Goal: Task Accomplishment & Management: Manage account settings

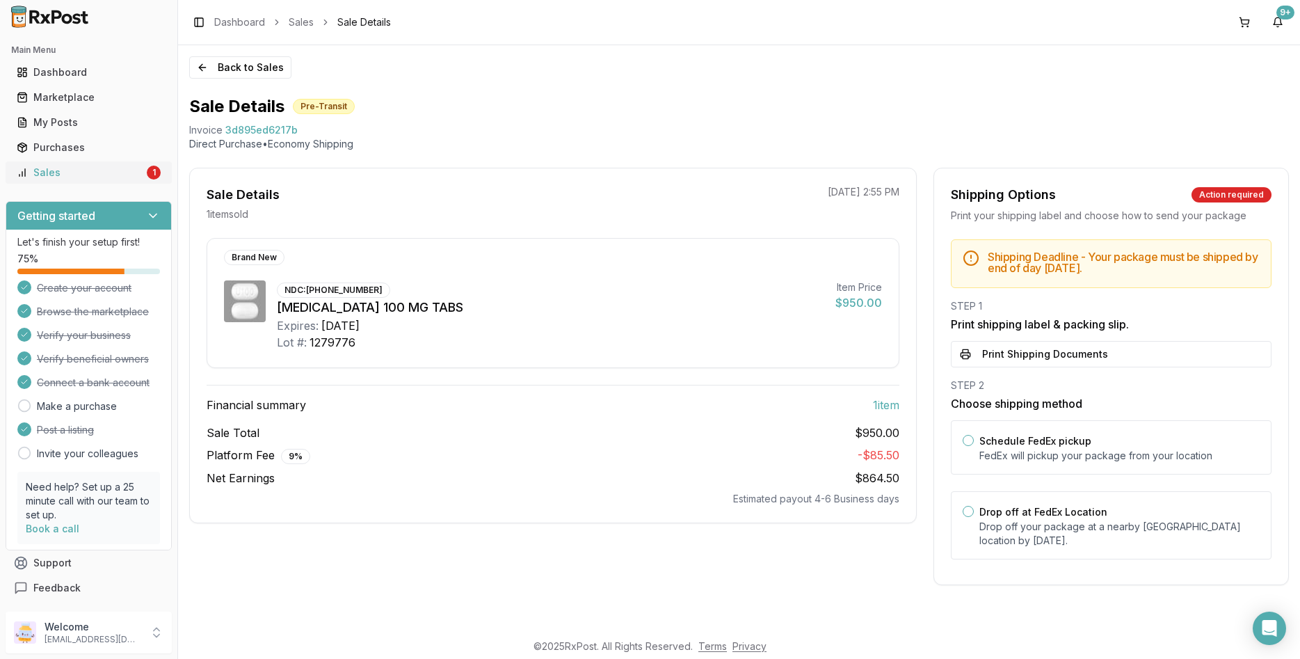
click at [102, 170] on div "Sales" at bounding box center [80, 173] width 127 height 14
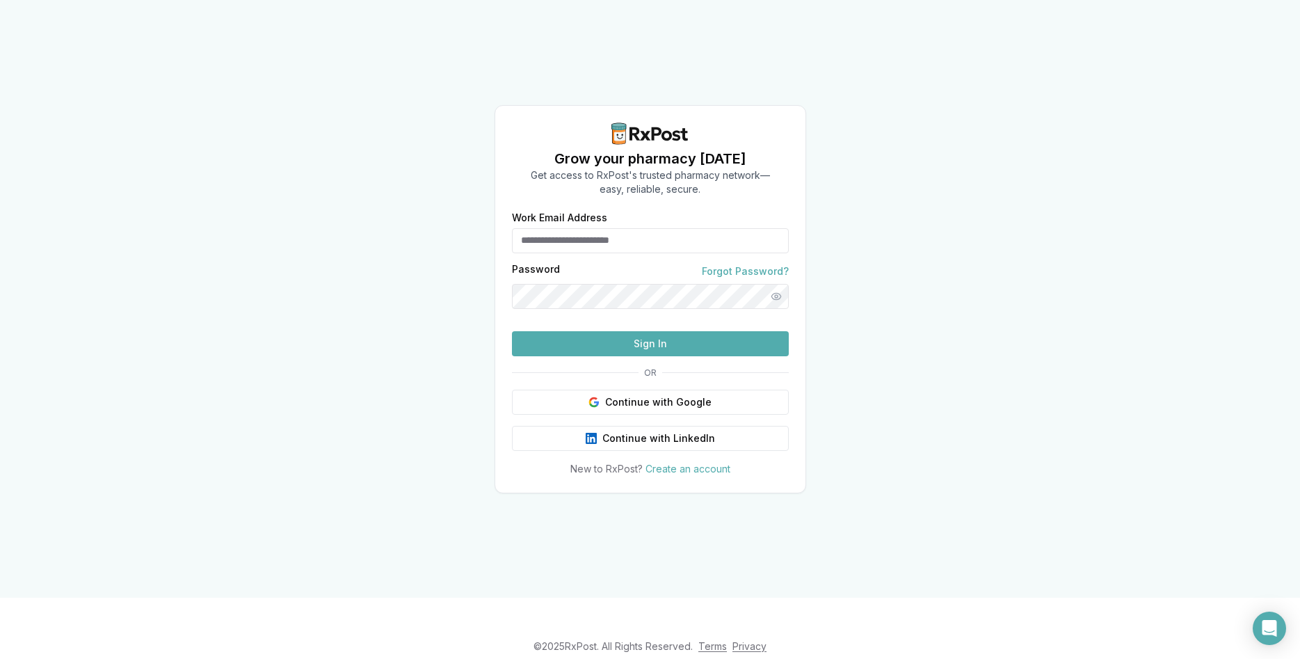
click at [591, 213] on div "Work Email Address" at bounding box center [650, 233] width 277 height 40
click at [591, 228] on input "Work Email Address" at bounding box center [650, 240] width 277 height 25
type input "**********"
click at [645, 356] on button "Sign In" at bounding box center [650, 343] width 277 height 25
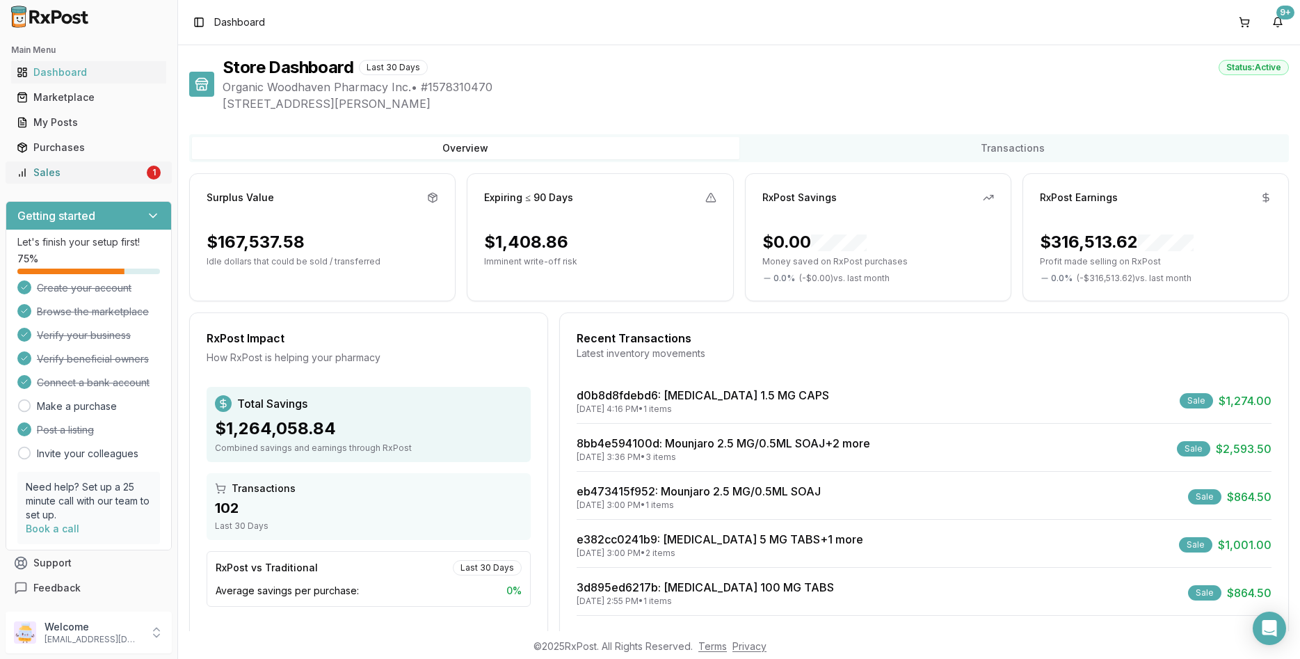
click at [53, 175] on div "Sales" at bounding box center [80, 173] width 127 height 14
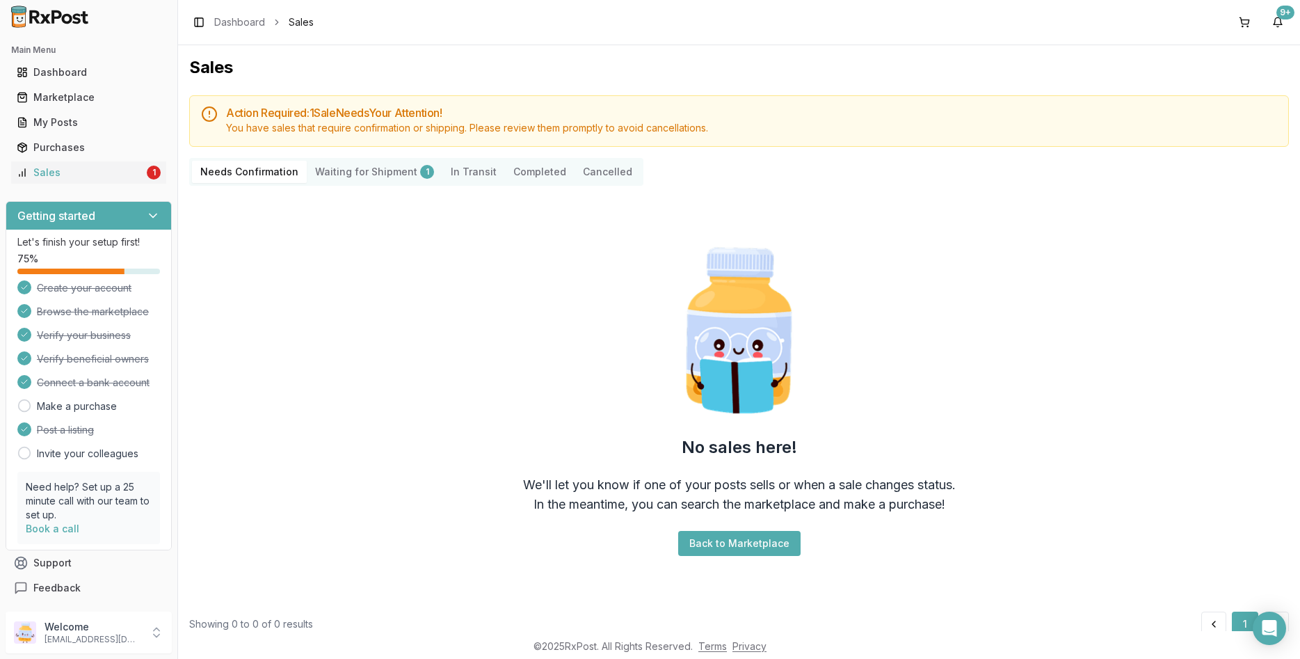
click at [399, 168] on Shipment "Waiting for Shipment 1" at bounding box center [375, 172] width 136 height 22
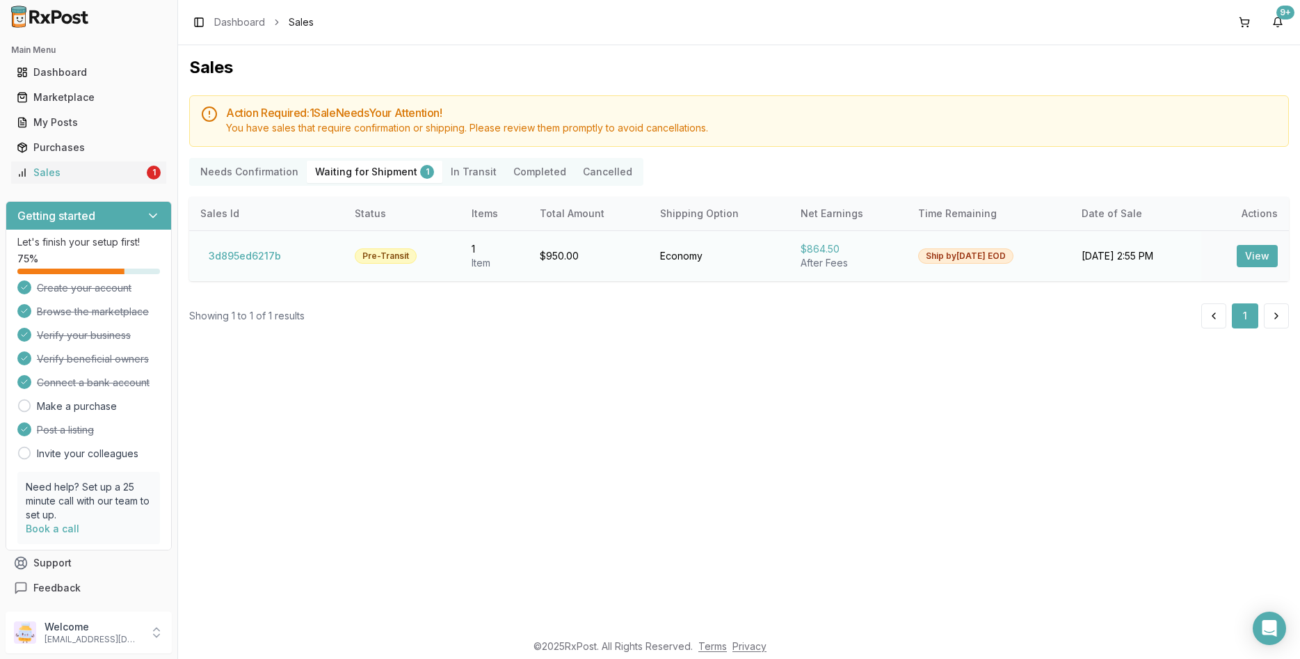
click at [1257, 263] on button "View" at bounding box center [1257, 256] width 41 height 22
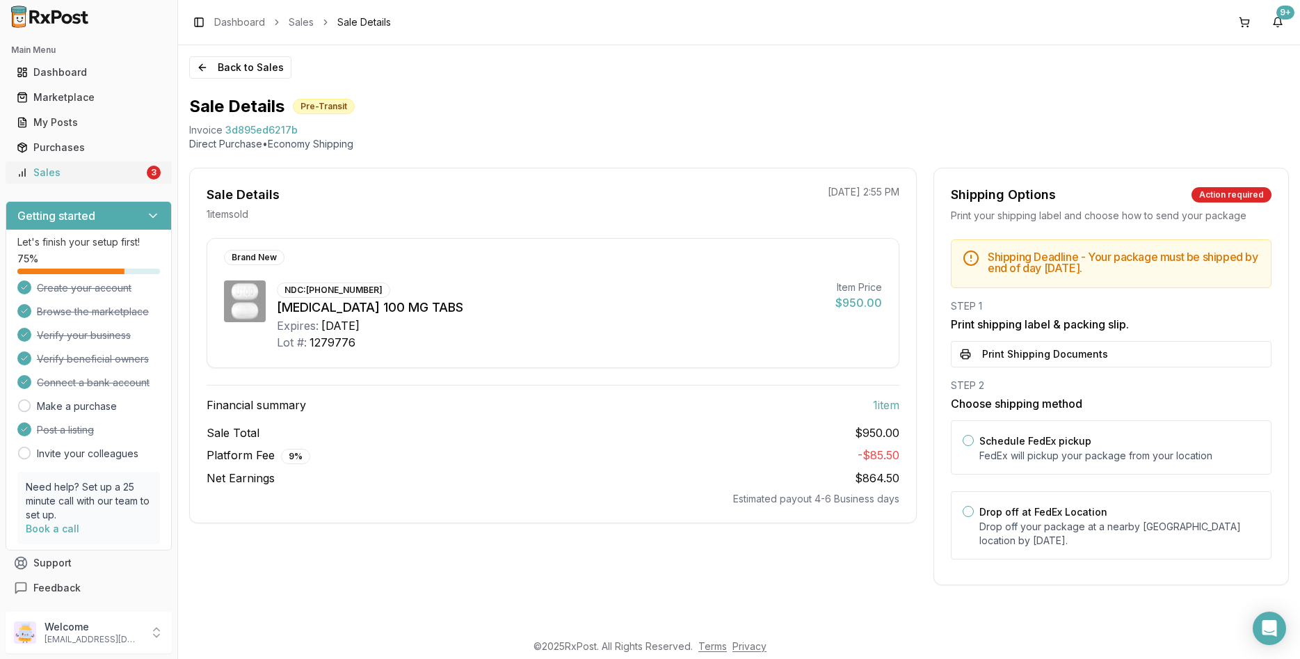
click at [121, 173] on div "Sales" at bounding box center [80, 173] width 127 height 14
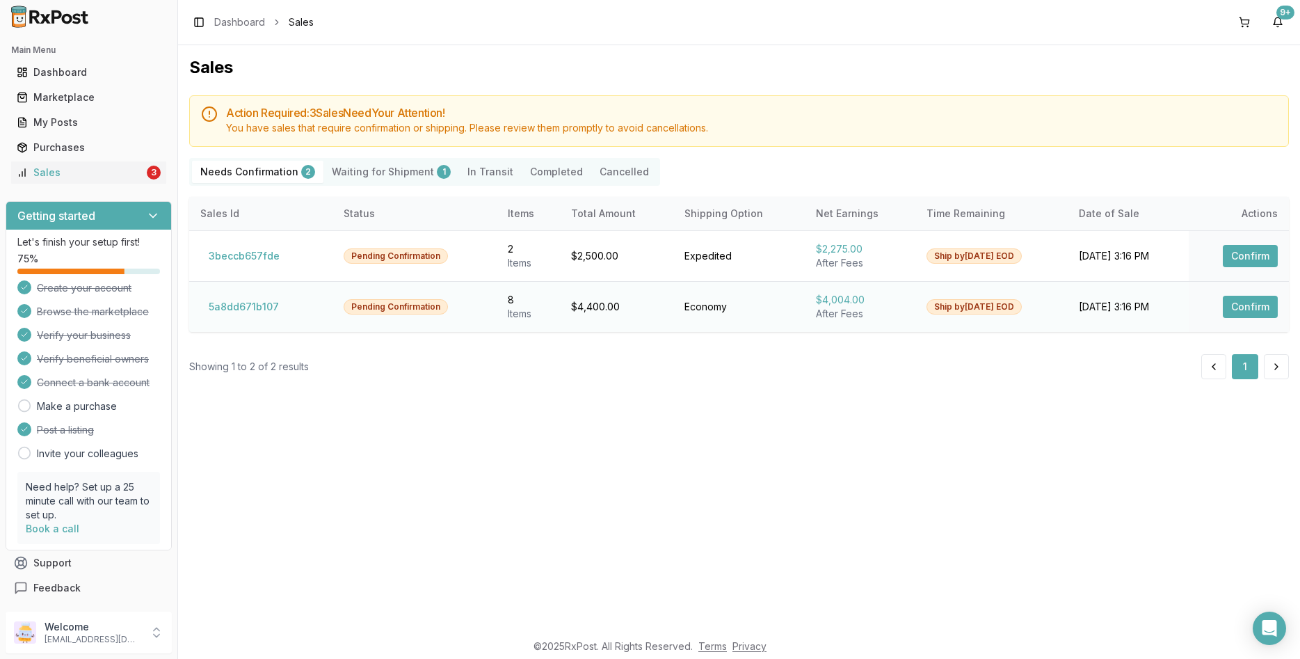
click at [1218, 305] on td "Confirm" at bounding box center [1239, 306] width 100 height 51
click at [1250, 308] on button "Confirm" at bounding box center [1250, 307] width 55 height 22
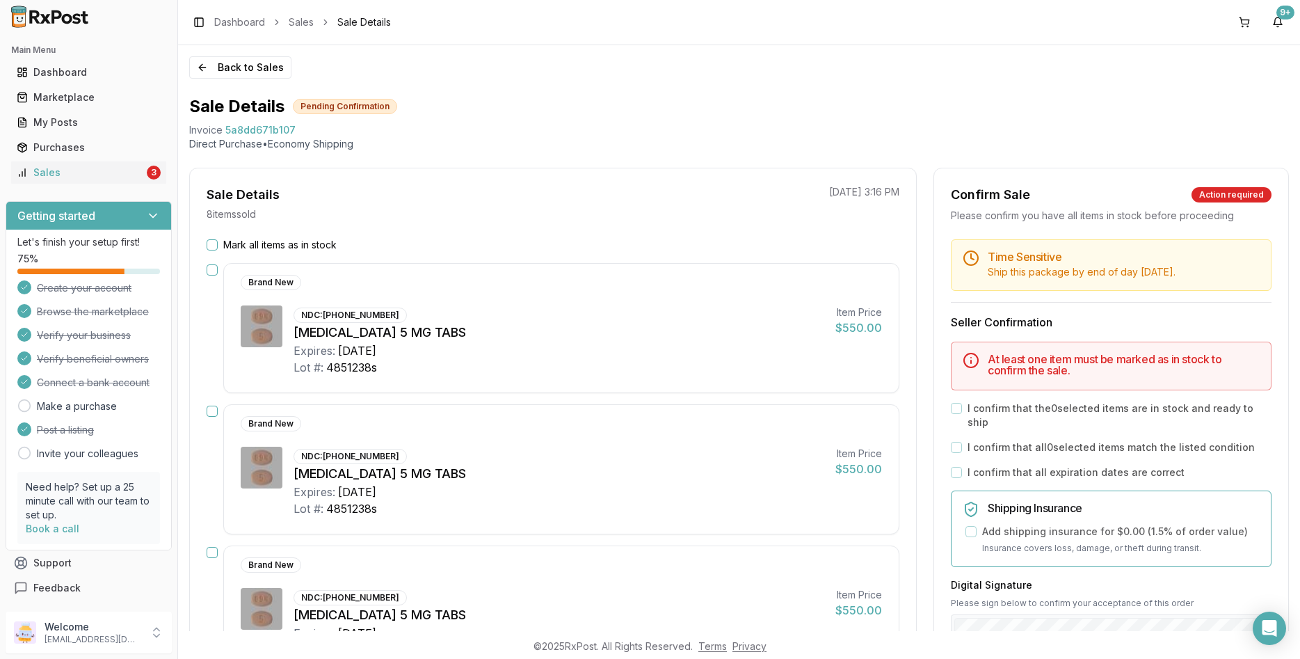
click at [267, 239] on label "Mark all items as in stock" at bounding box center [279, 245] width 113 height 14
click at [218, 239] on button "Mark all items as in stock" at bounding box center [212, 244] width 11 height 11
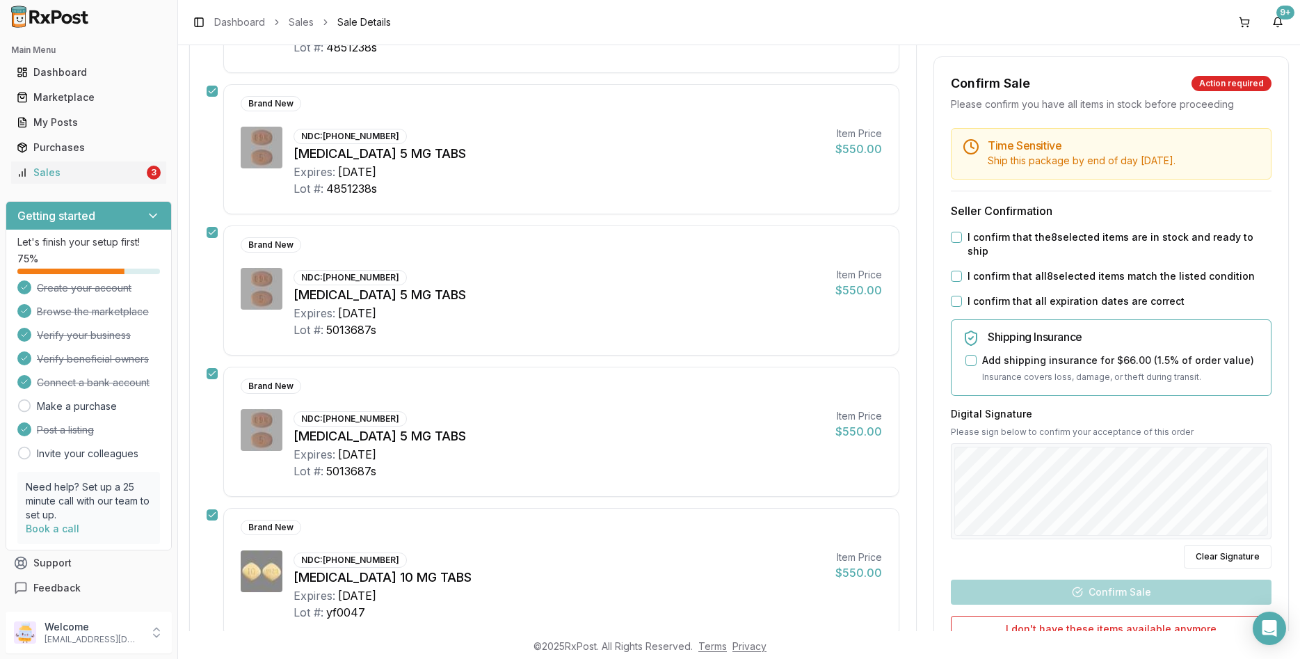
scroll to position [334, 0]
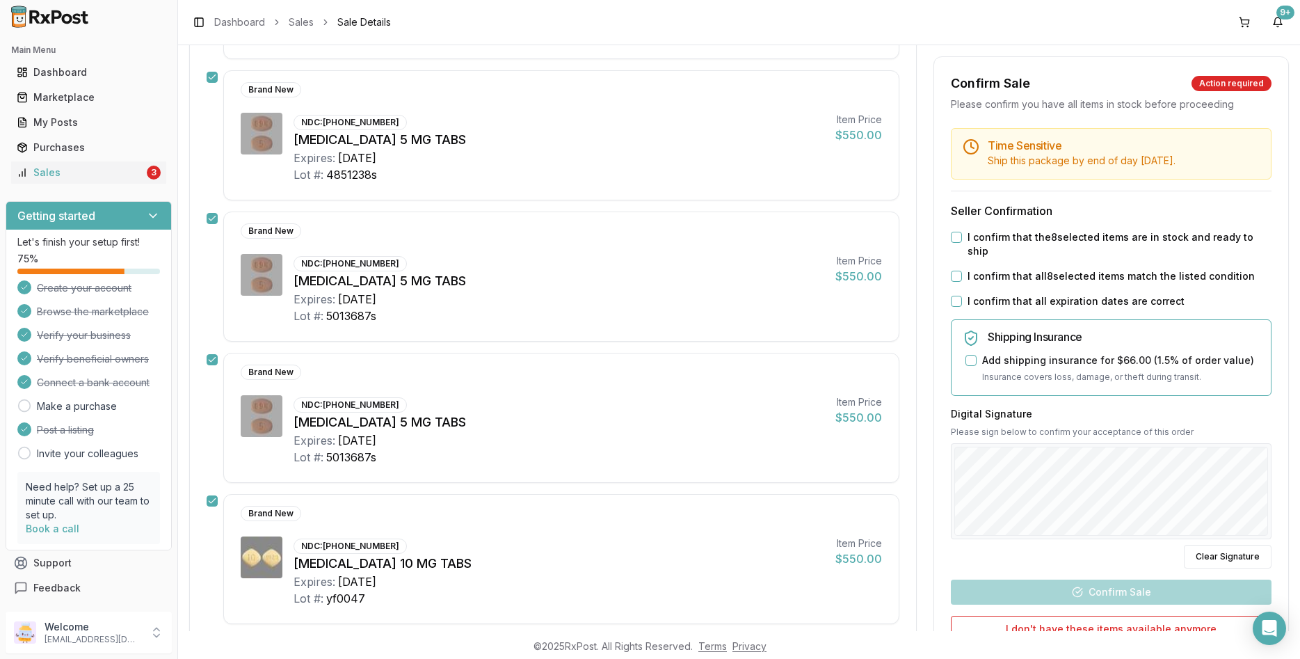
drag, startPoint x: 964, startPoint y: 285, endPoint x: 962, endPoint y: 278, distance: 7.8
click at [963, 294] on div "I confirm that all expiration dates are correct" at bounding box center [1111, 301] width 321 height 14
click at [956, 278] on div "Time Sensitive Ship this package by end of day Tuesday, August 19th . Seller Co…" at bounding box center [1111, 429] width 354 height 602
click at [961, 271] on button "I confirm that all 8 selected items match the listed condition" at bounding box center [956, 276] width 11 height 11
click at [960, 294] on div "I confirm that all expiration dates are correct" at bounding box center [1111, 301] width 321 height 14
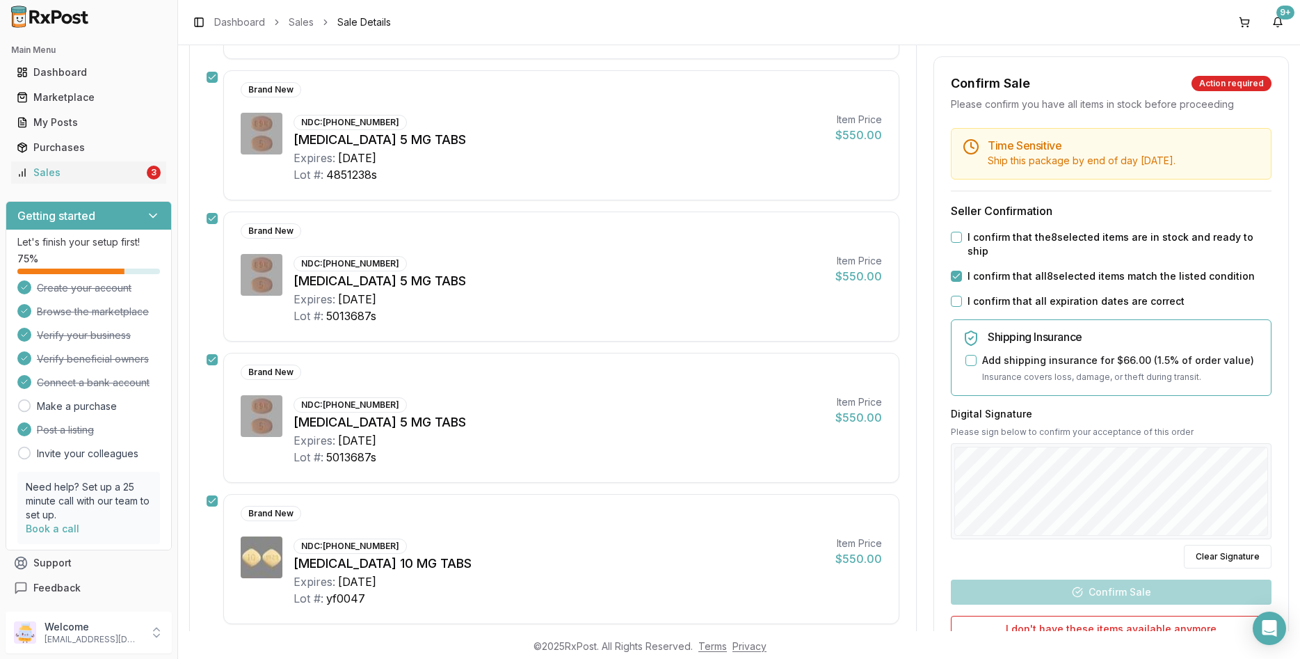
click at [960, 296] on button "I confirm that all expiration dates are correct" at bounding box center [956, 301] width 11 height 11
click at [954, 234] on button "I confirm that the 8 selected items are in stock and ready to ship" at bounding box center [956, 237] width 11 height 11
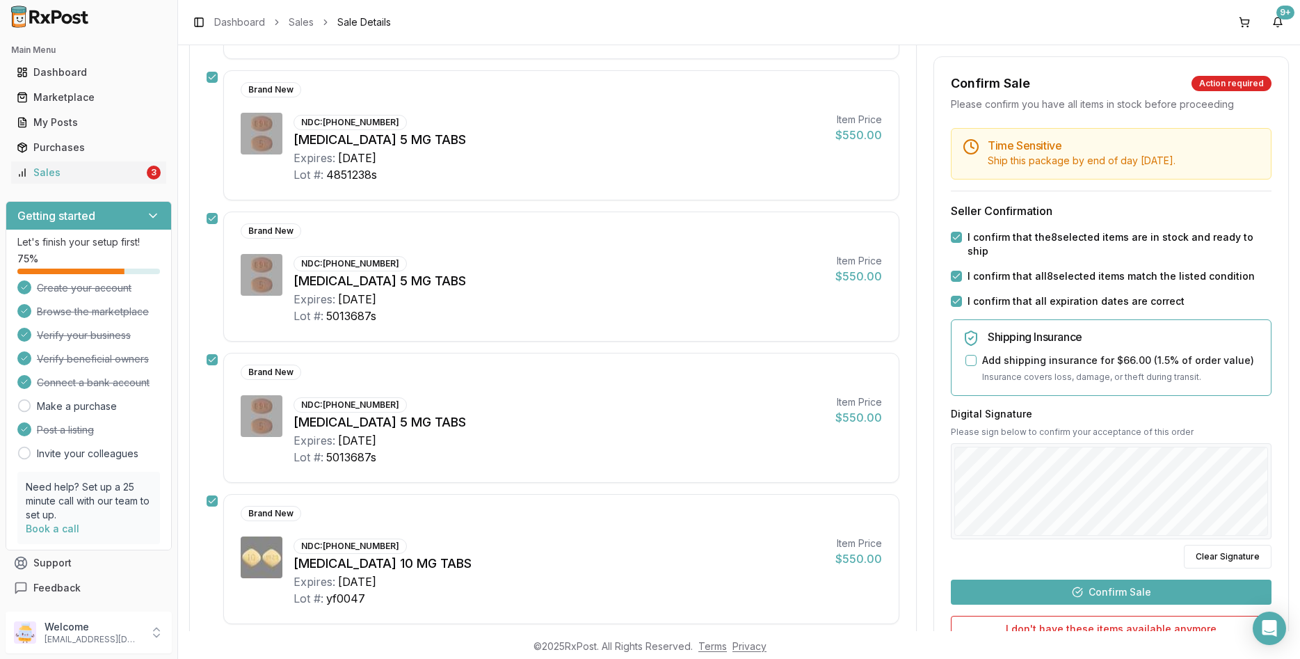
click at [1226, 527] on div "Digital Signature Please sign below to confirm your acceptance of this order Cl…" at bounding box center [1111, 487] width 321 height 161
click at [1225, 545] on button "Clear Signature" at bounding box center [1228, 557] width 88 height 24
click at [1088, 580] on button "Confirm Sale" at bounding box center [1111, 592] width 321 height 25
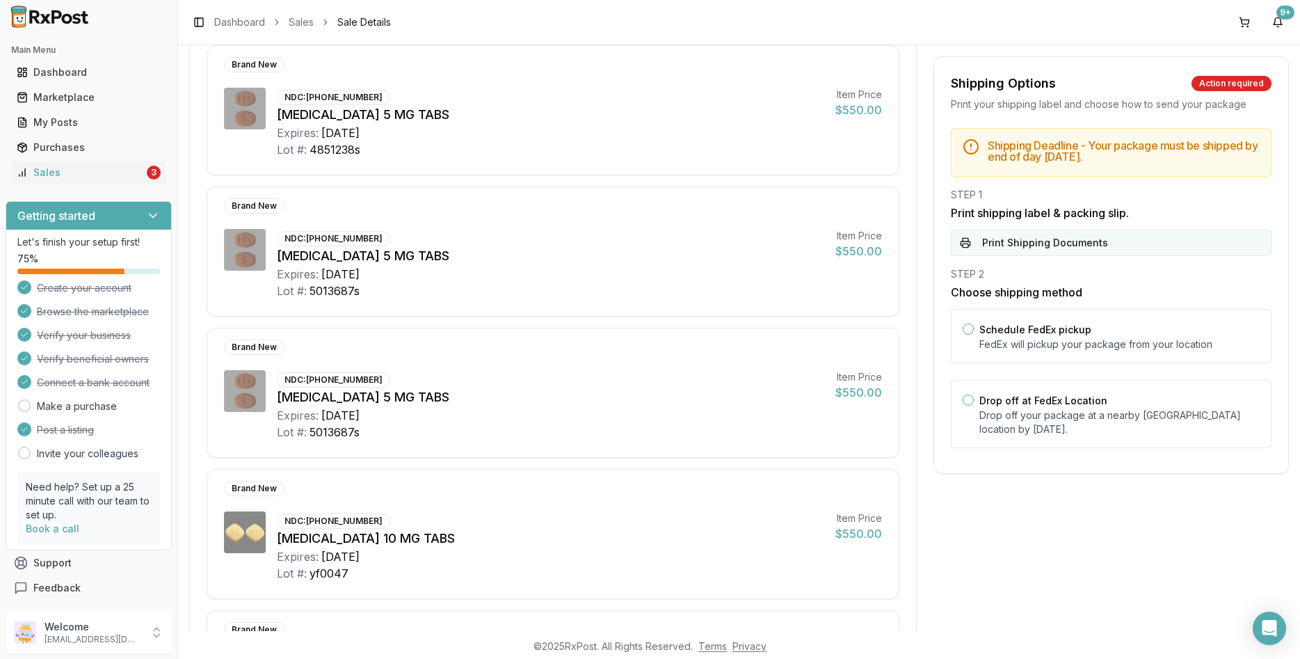
click at [1014, 249] on button "Print Shipping Documents" at bounding box center [1111, 243] width 321 height 26
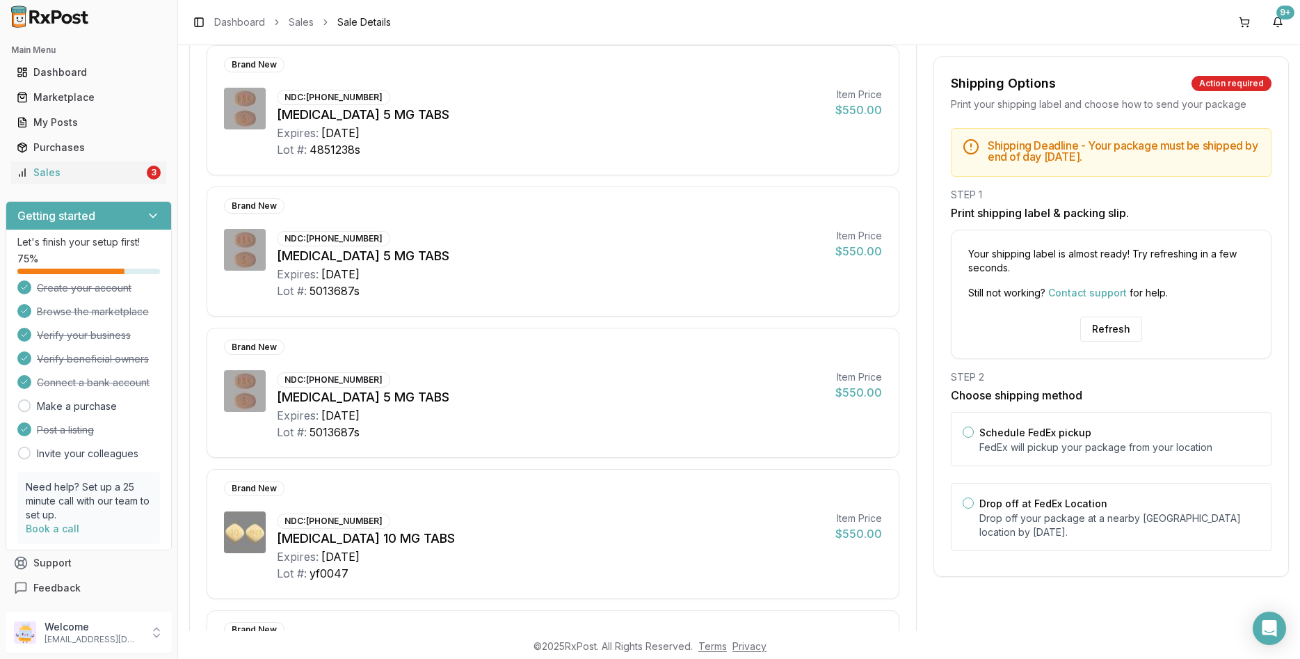
click at [1065, 552] on div "Schedule FedEx pickup FedEx will pickup your package from your location Drop of…" at bounding box center [1111, 486] width 321 height 148
click at [1063, 544] on div "Drop off at FedEx Location Drop off your package at a nearby FedEx location by …" at bounding box center [1111, 517] width 321 height 68
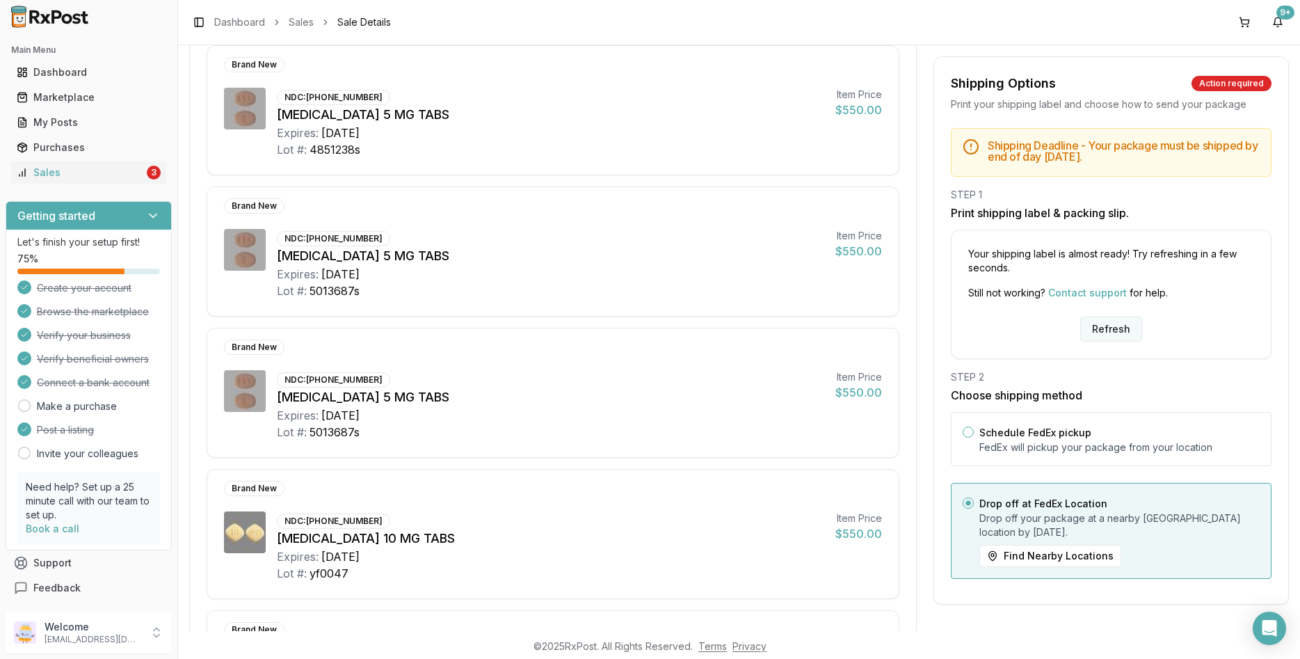
click at [1104, 339] on button "Refresh" at bounding box center [1112, 329] width 62 height 25
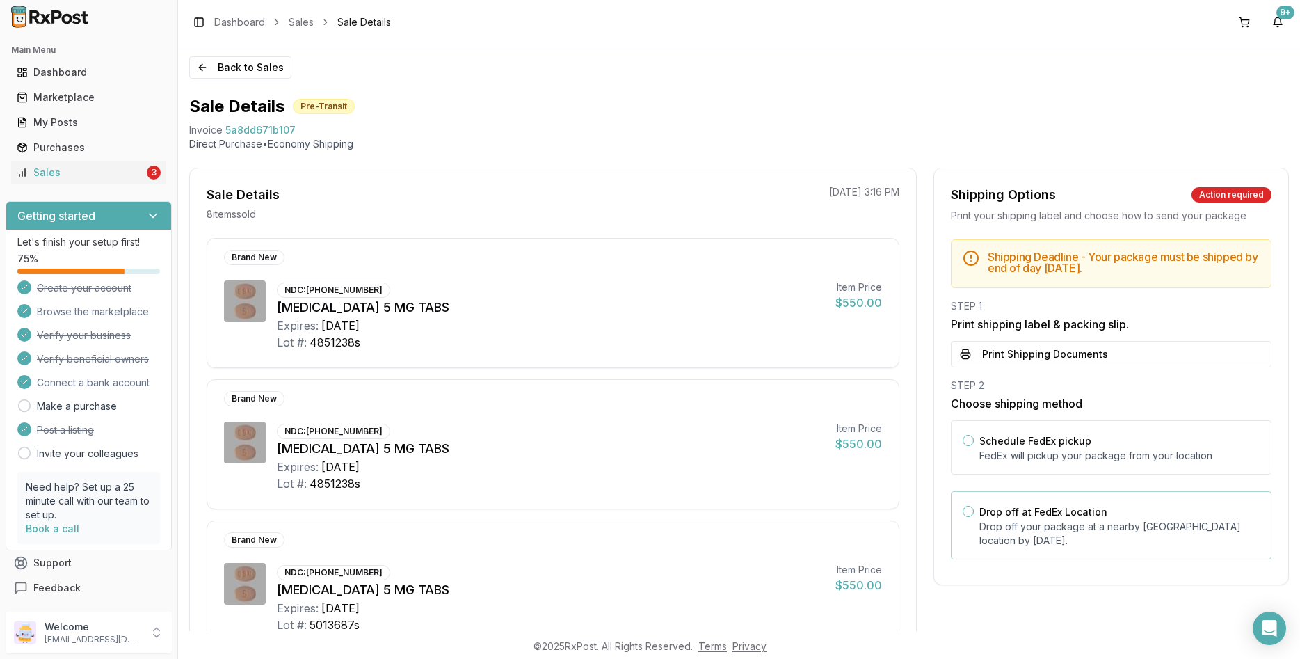
click at [1052, 526] on p "Drop off your package at a nearby [GEOGRAPHIC_DATA] location by [DATE] ." at bounding box center [1120, 534] width 280 height 28
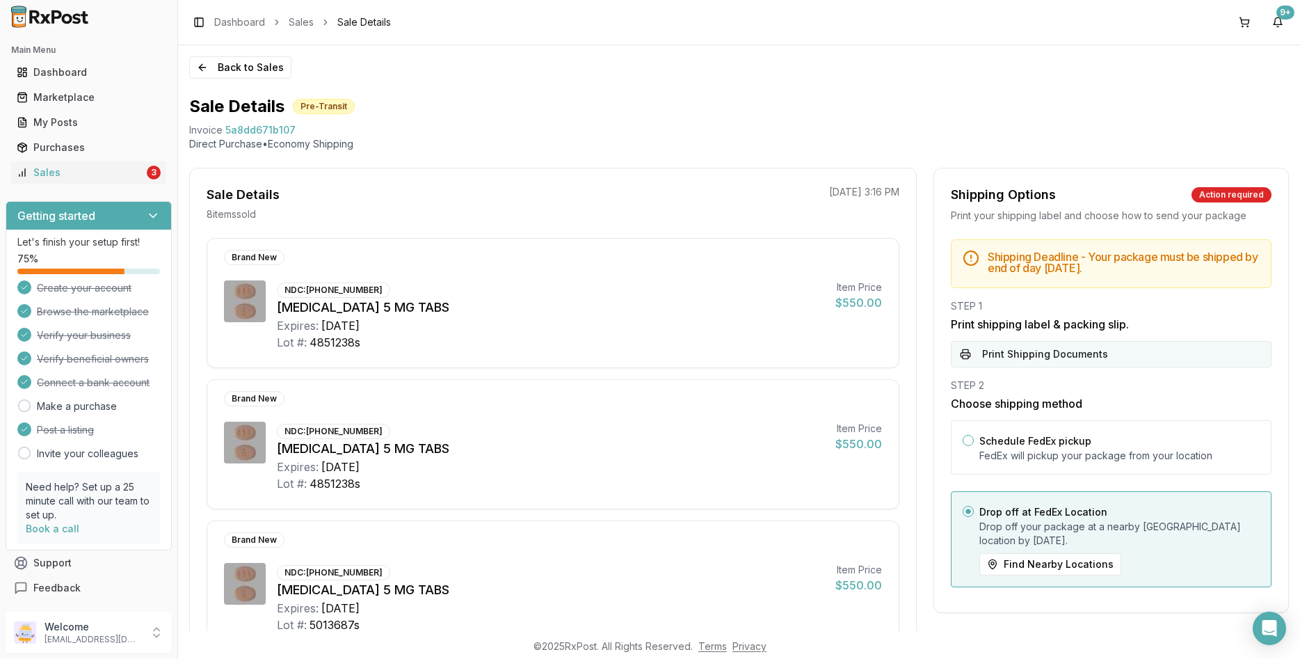
click at [1052, 361] on button "Print Shipping Documents" at bounding box center [1111, 354] width 321 height 26
click at [104, 164] on link "Sales 3" at bounding box center [88, 172] width 155 height 25
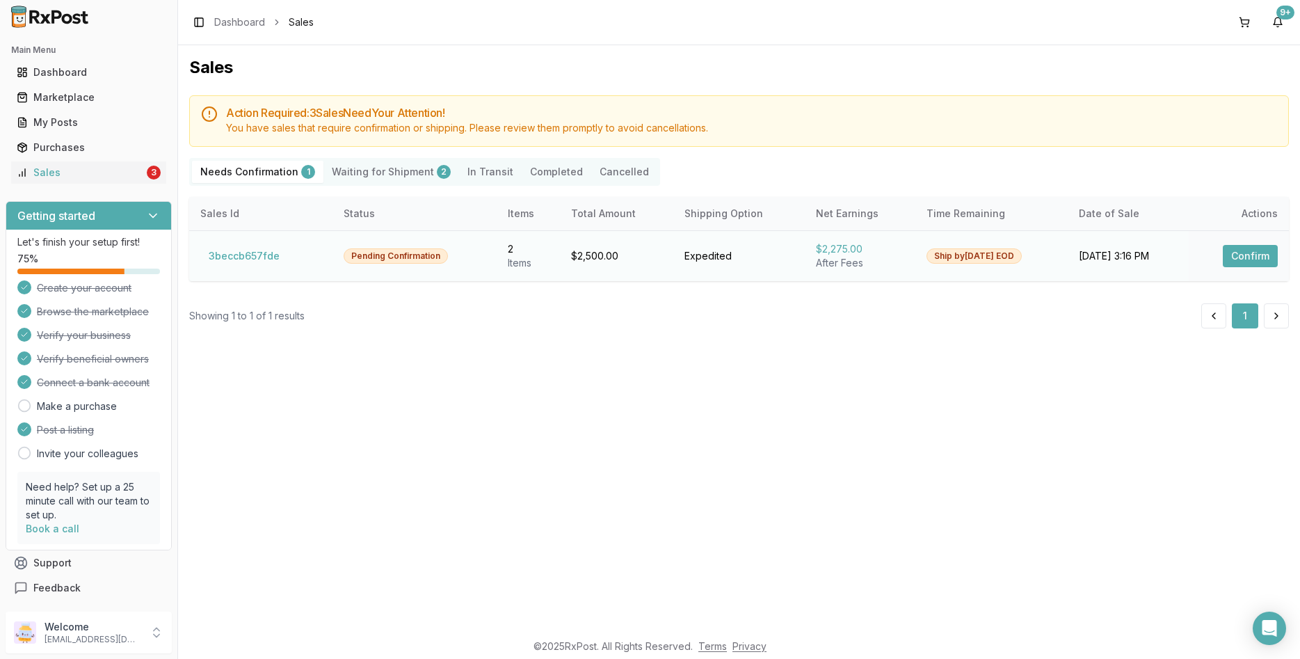
click at [1227, 257] on button "Confirm" at bounding box center [1250, 256] width 55 height 22
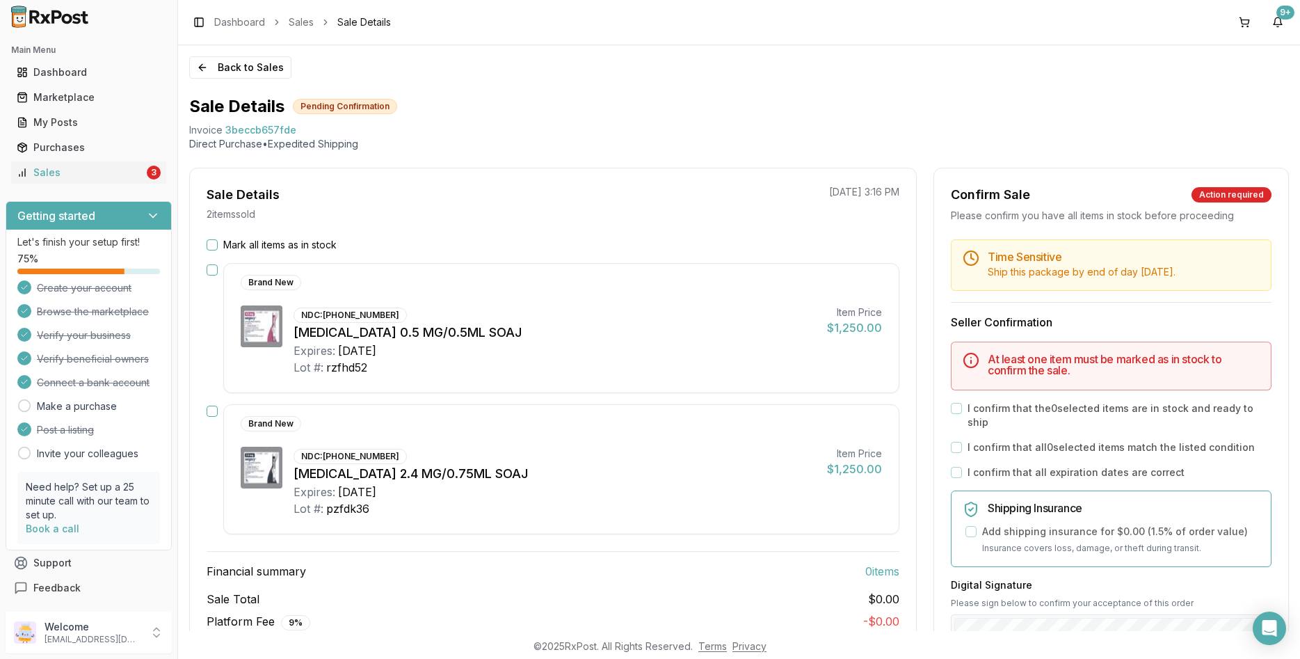
click at [282, 241] on label "Mark all items as in stock" at bounding box center [279, 245] width 113 height 14
click at [218, 241] on button "Mark all items as in stock" at bounding box center [212, 244] width 11 height 11
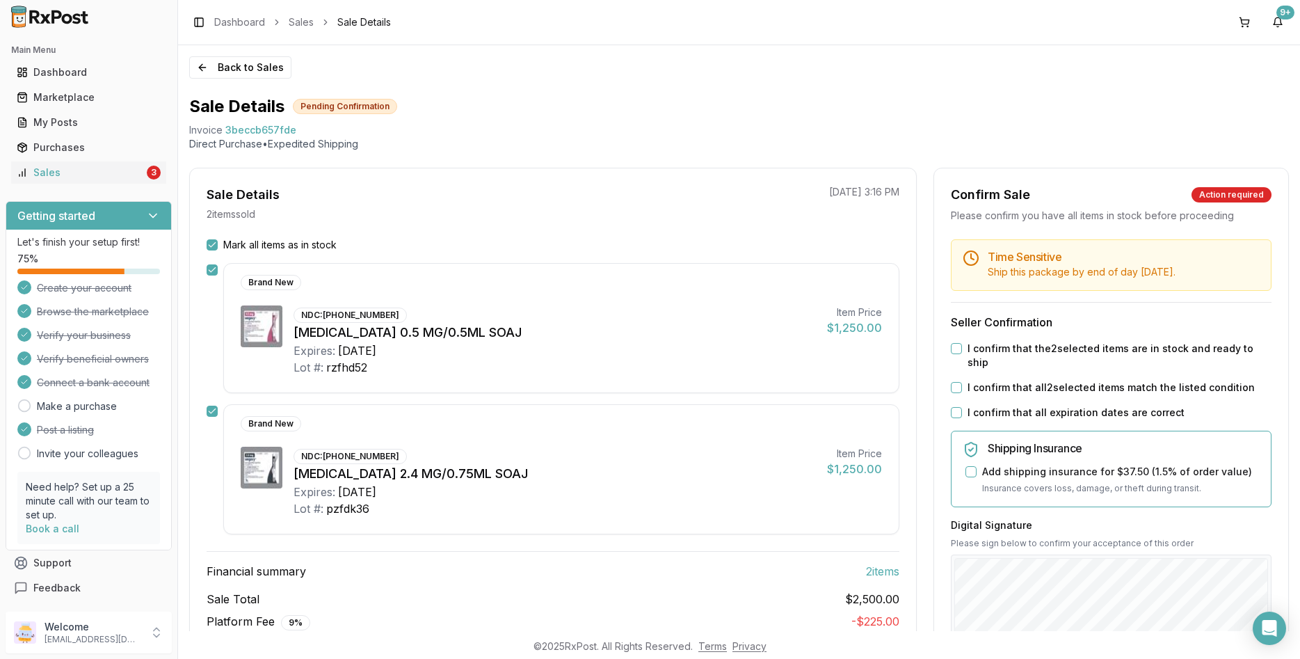
click at [1018, 406] on label "I confirm that all expiration dates are correct" at bounding box center [1076, 413] width 217 height 14
click at [962, 407] on button "I confirm that all expiration dates are correct" at bounding box center [956, 412] width 11 height 11
click at [1027, 381] on label "I confirm that all 2 selected items match the listed condition" at bounding box center [1111, 388] width 287 height 14
click at [962, 382] on button "I confirm that all 2 selected items match the listed condition" at bounding box center [956, 387] width 11 height 11
click at [1029, 352] on label "I confirm that the 2 selected items are in stock and ready to ship" at bounding box center [1120, 356] width 304 height 28
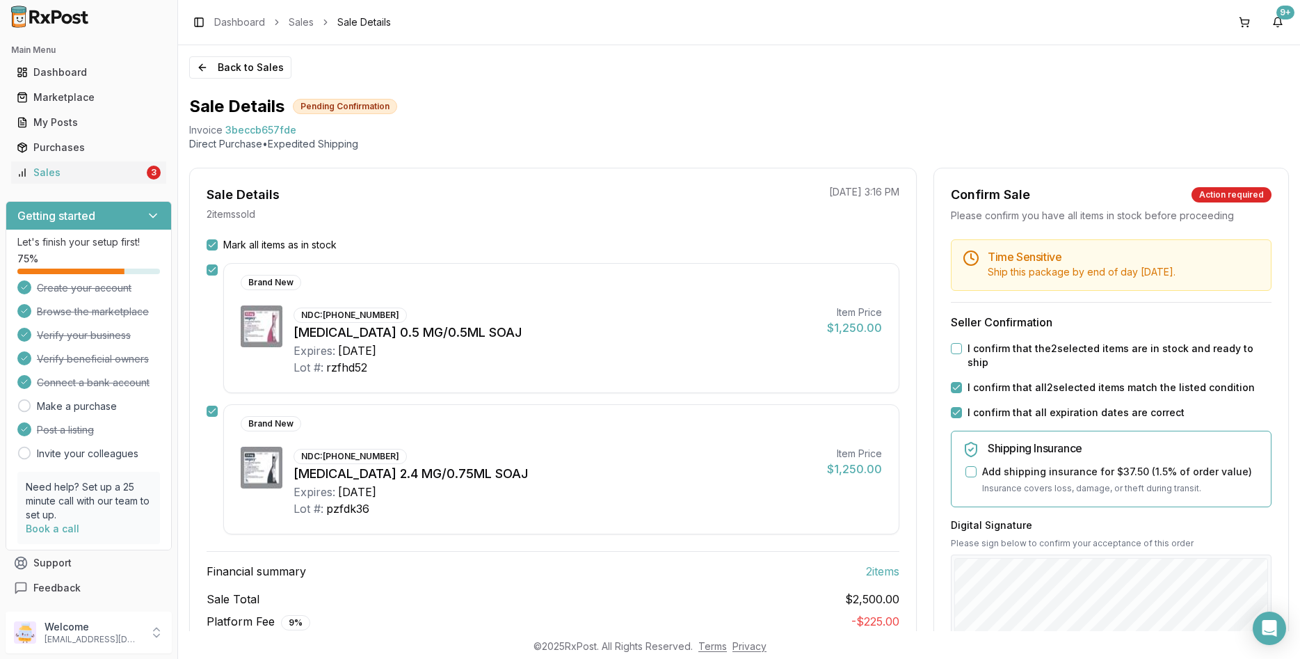
click at [962, 352] on button "I confirm that the 2 selected items are in stock and ready to ship" at bounding box center [956, 348] width 11 height 11
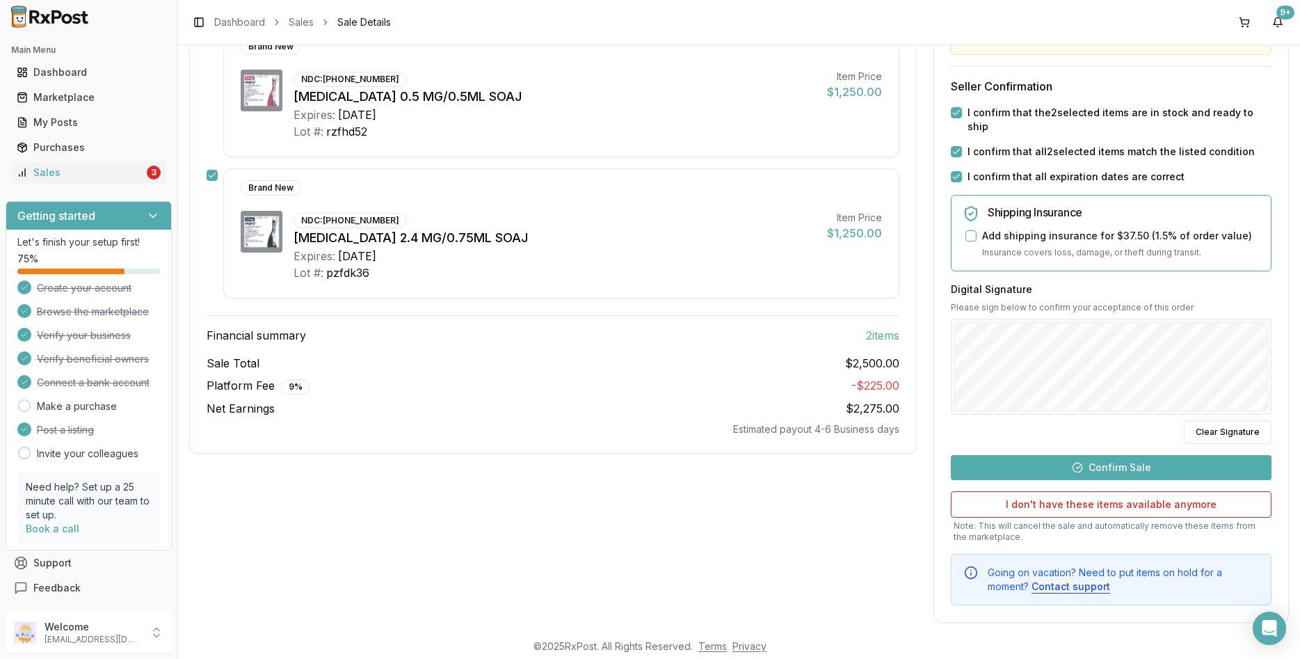
click at [1108, 455] on button "Confirm Sale" at bounding box center [1111, 467] width 321 height 25
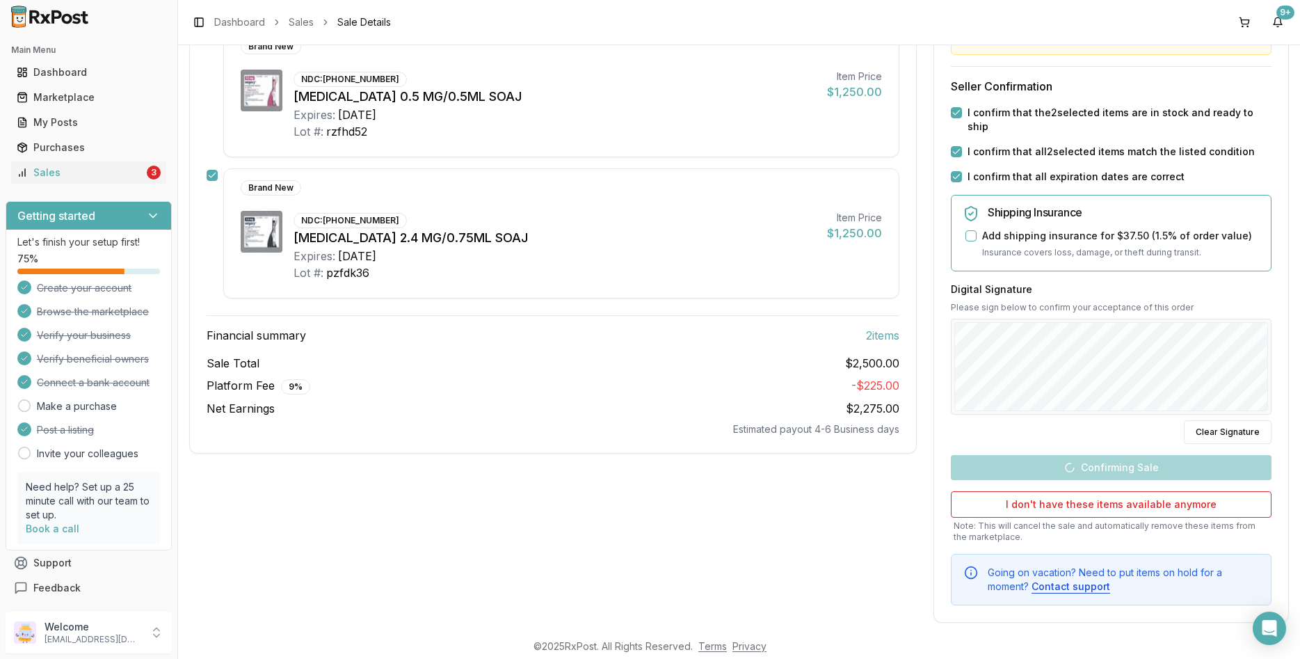
scroll to position [55, 0]
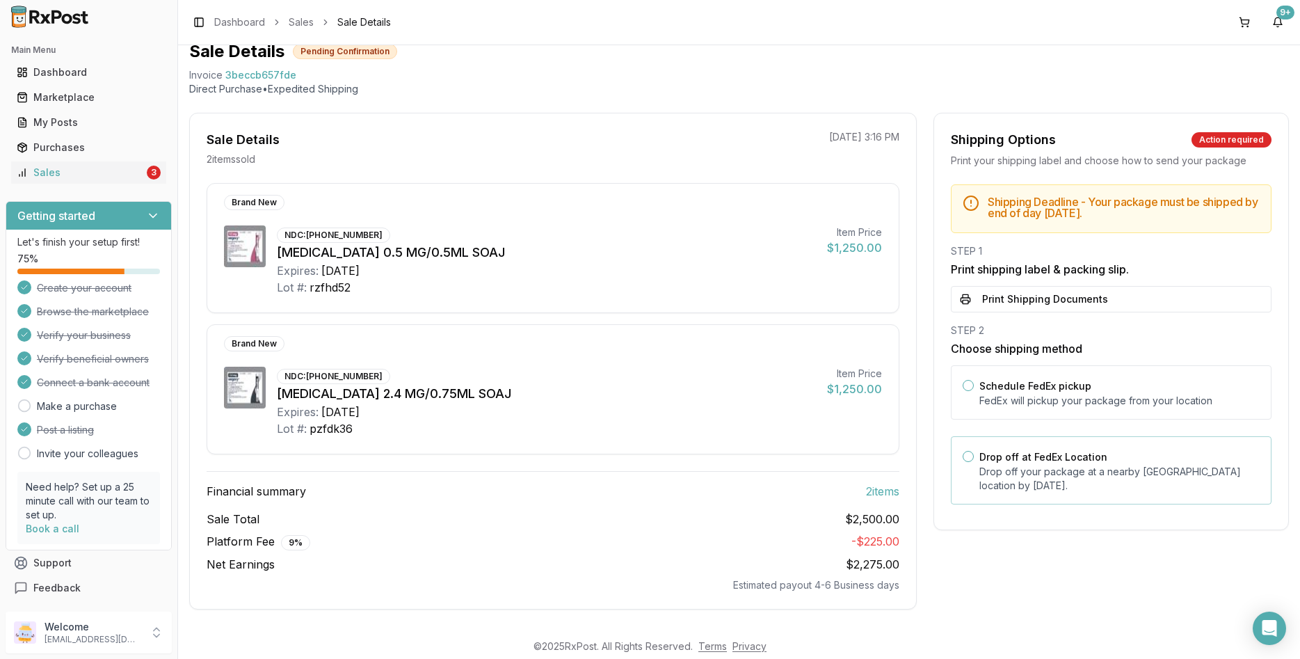
click at [1065, 492] on p "Drop off your package at a nearby [GEOGRAPHIC_DATA] location by [DATE] ." at bounding box center [1120, 479] width 280 height 28
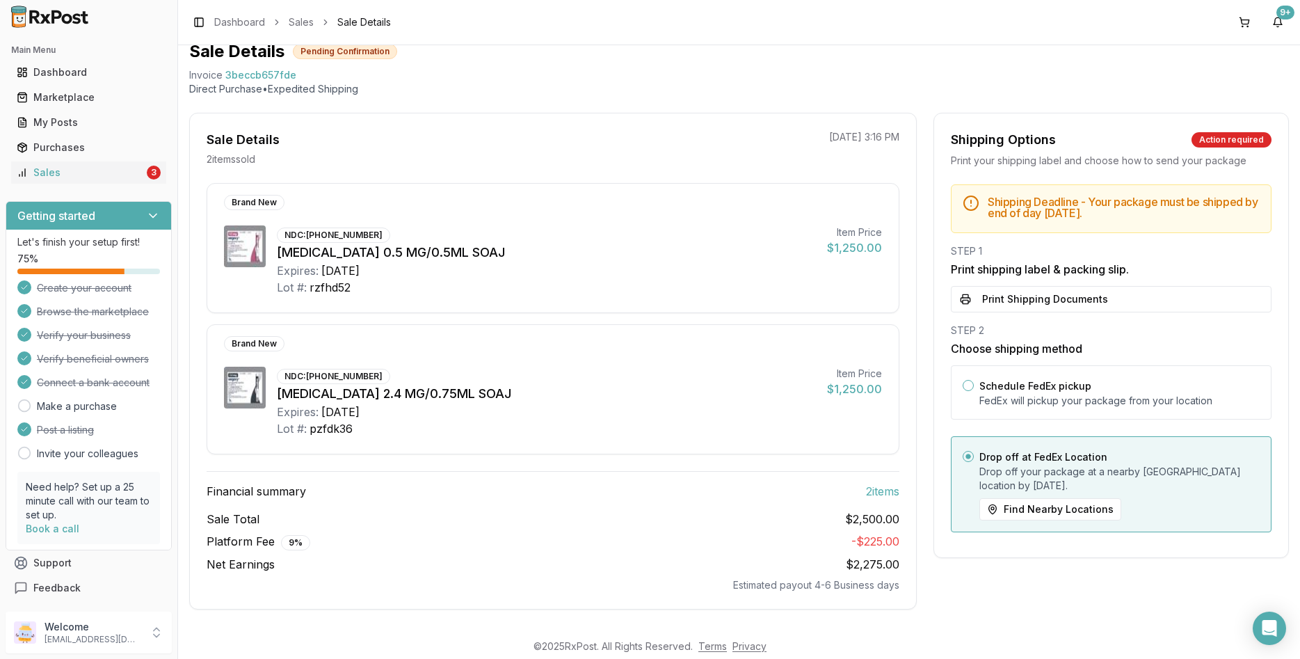
click at [1086, 329] on div "STEP 2" at bounding box center [1111, 331] width 321 height 14
click at [1088, 312] on div "Shipping Deadline - Your package must be shipped by end of day [DATE] . STEP 1 …" at bounding box center [1111, 362] width 354 height 356
click at [1091, 303] on button "Print Shipping Documents" at bounding box center [1111, 299] width 321 height 26
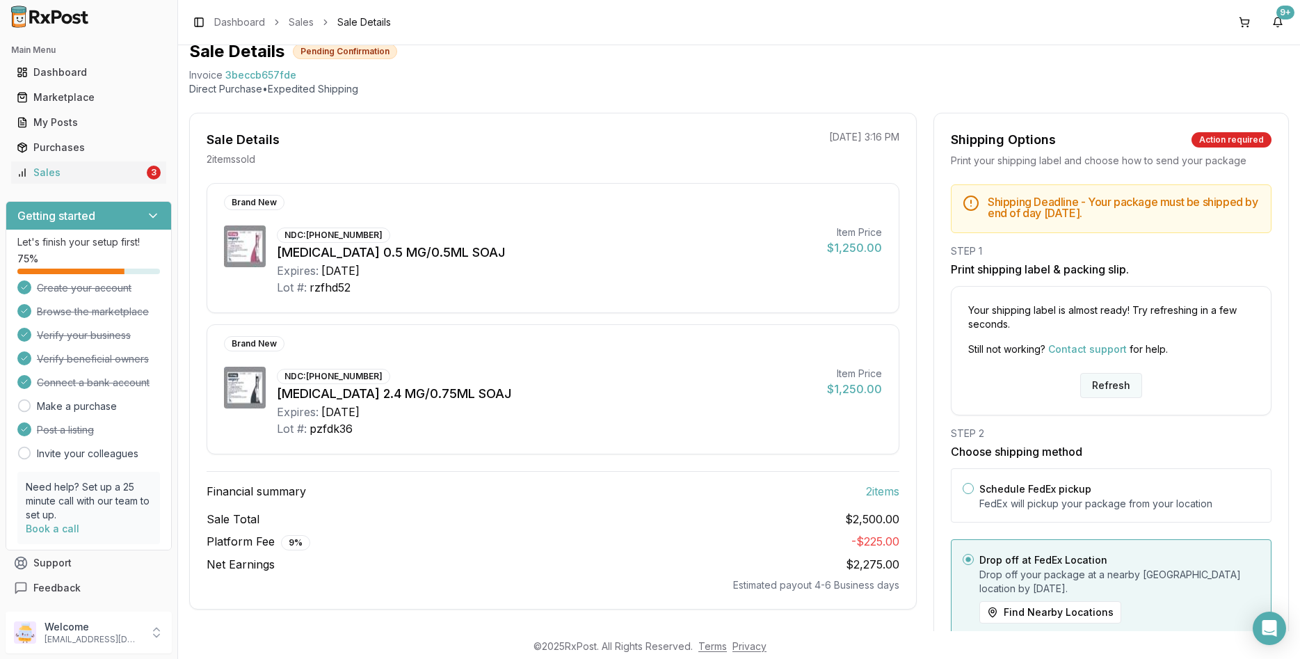
click at [1120, 396] on button "Refresh" at bounding box center [1112, 385] width 62 height 25
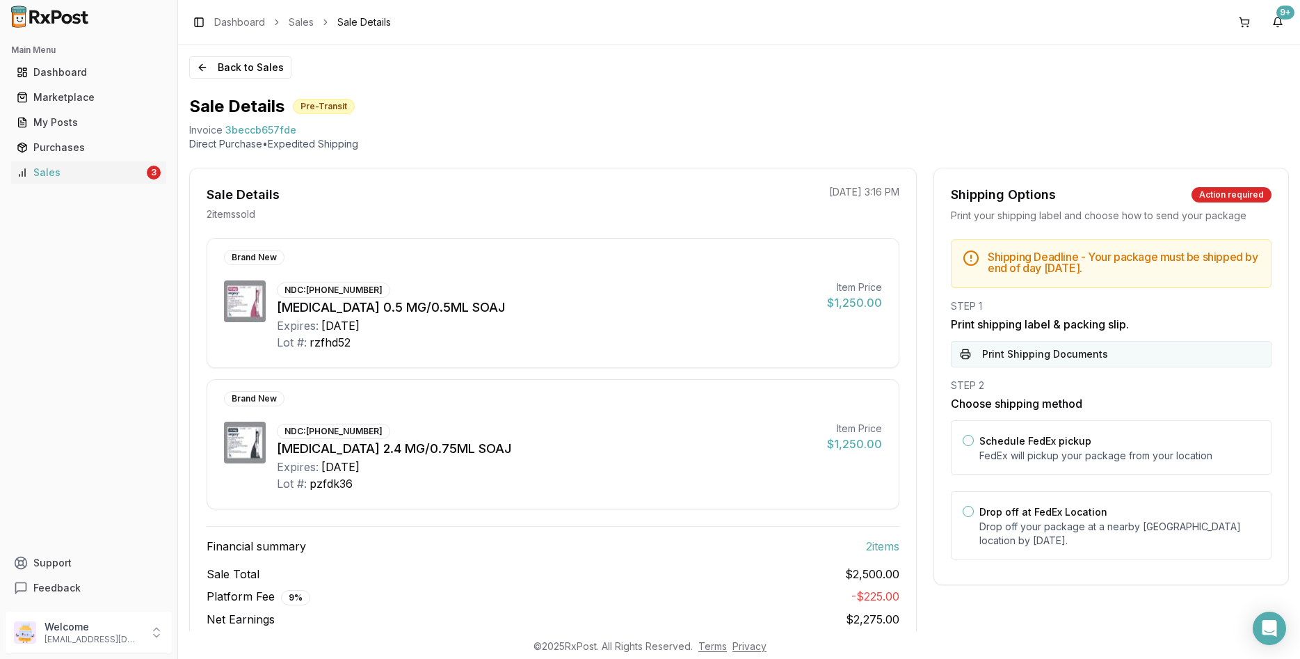
click at [1073, 359] on button "Print Shipping Documents" at bounding box center [1111, 354] width 321 height 26
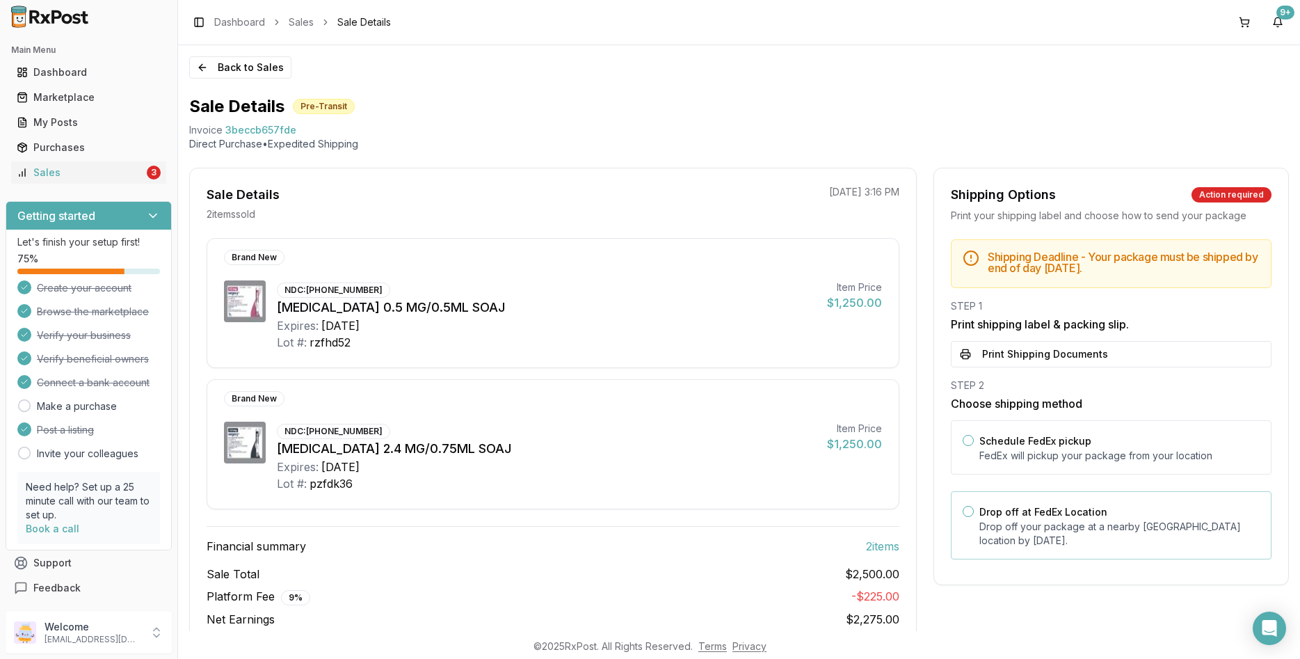
click at [1040, 525] on p "Drop off your package at a nearby FedEx location by August 13, 2025 ." at bounding box center [1120, 534] width 280 height 28
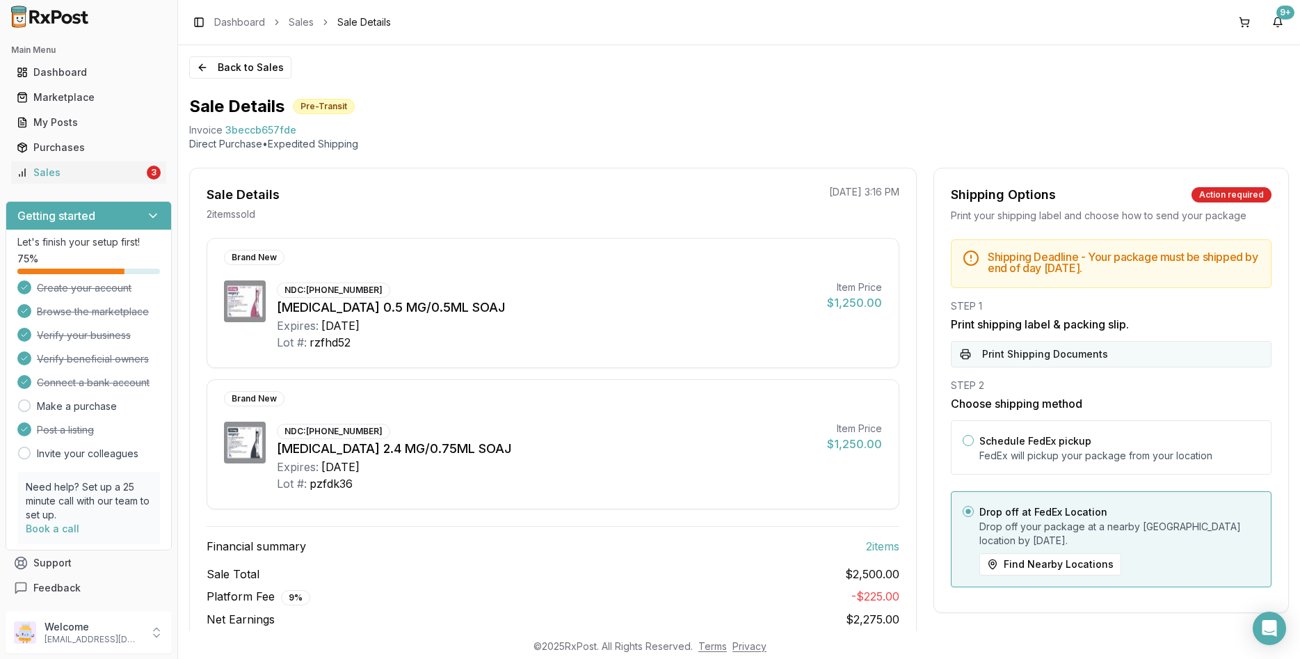
click at [1033, 364] on button "Print Shipping Documents" at bounding box center [1111, 354] width 321 height 26
click at [157, 182] on link "Sales 3" at bounding box center [88, 172] width 155 height 25
